Goal: Book appointment/travel/reservation

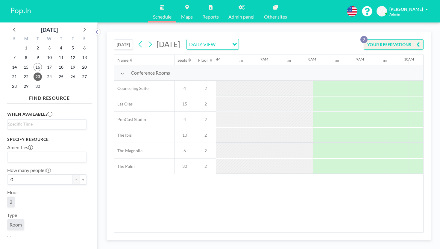
scroll to position [0, 292]
click at [34, 63] on span "16" at bounding box center [38, 67] width 8 height 8
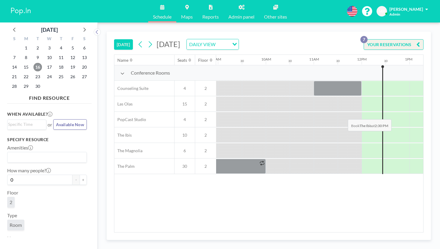
scroll to position [0, 448]
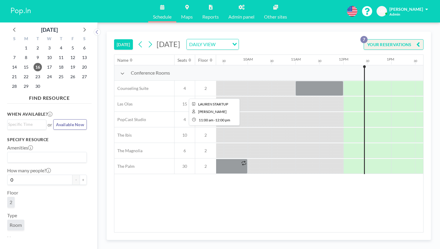
click at [296, 81] on div at bounding box center [320, 88] width 48 height 15
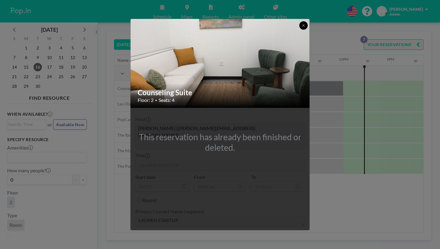
click at [299, 23] on button at bounding box center [303, 25] width 8 height 8
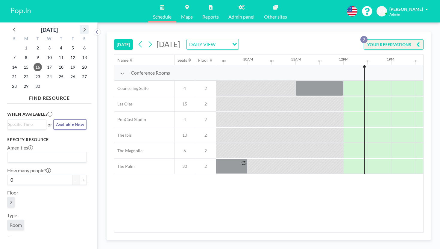
click at [84, 28] on icon at bounding box center [85, 30] width 2 height 4
click at [80, 25] on icon at bounding box center [84, 29] width 8 height 8
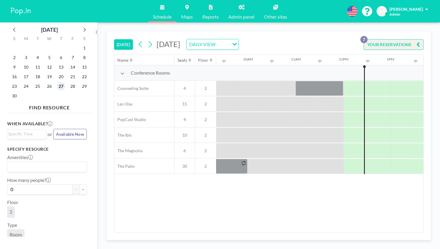
click at [57, 82] on span "27" at bounding box center [61, 86] width 8 height 8
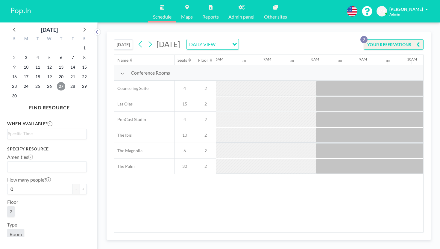
scroll to position [0, 292]
click at [45, 82] on span "26" at bounding box center [49, 86] width 8 height 8
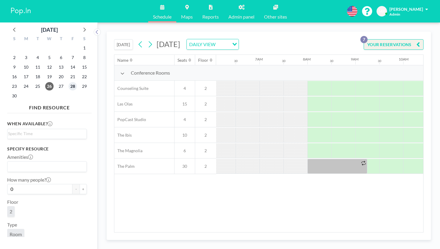
click at [69, 82] on span "28" at bounding box center [73, 86] width 8 height 8
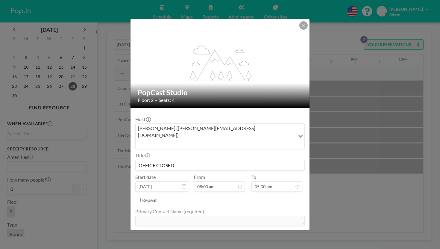
click at [319, 195] on div "flex-grow: 1.2; PopCast Studio Floor: 2 • Seats: 4 Host [PERSON_NAME] ([PERSON_…" at bounding box center [220, 124] width 440 height 249
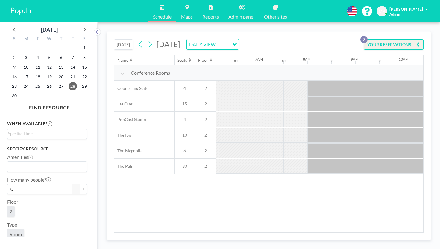
click at [65, 34] on div "S M T W T F S 26 27 28 29 30 31 1 2 3 4 5 6 7 8 9 10 11 12 13 14 15 16 17 18 19…" at bounding box center [49, 68] width 84 height 68
click at [84, 28] on icon at bounding box center [85, 30] width 2 height 4
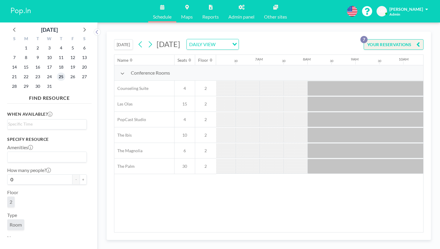
click at [57, 72] on span "25" at bounding box center [61, 76] width 8 height 8
click at [45, 72] on span "24" at bounding box center [49, 76] width 8 height 8
click at [114, 39] on button "[DATE]" at bounding box center [123, 44] width 19 height 10
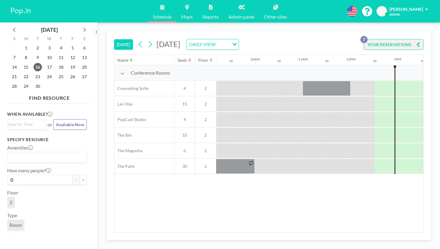
scroll to position [0, 467]
